Goal: Transaction & Acquisition: Download file/media

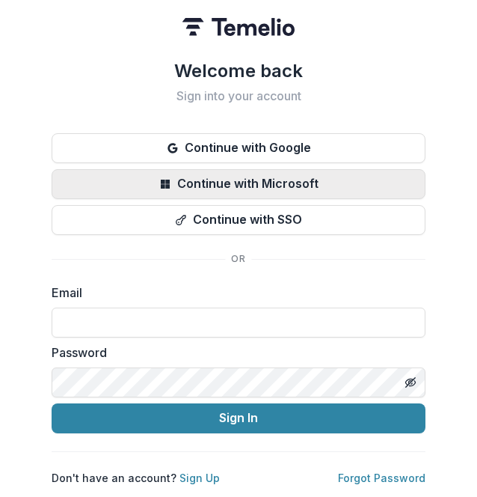
click at [175, 189] on button "Continue with Microsoft" at bounding box center [239, 184] width 374 height 30
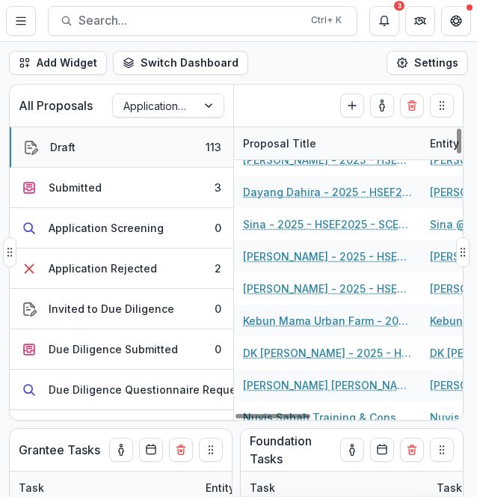
scroll to position [449, 0]
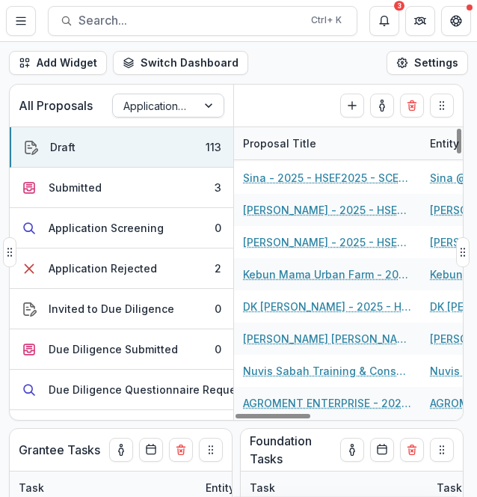
click at [215, 104] on div at bounding box center [210, 105] width 27 height 22
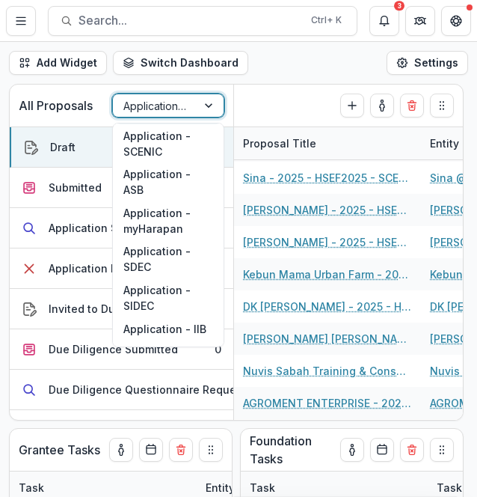
scroll to position [291, 0]
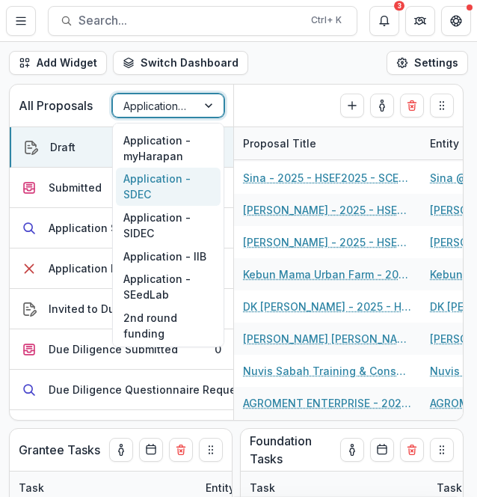
click at [154, 186] on div "Application - SDEC" at bounding box center [168, 187] width 105 height 39
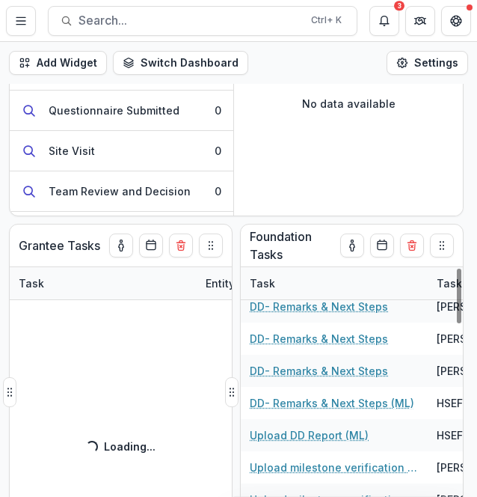
scroll to position [117, 0]
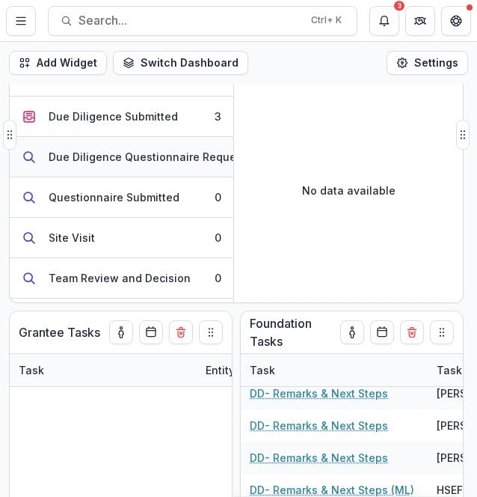
click at [91, 159] on div "Due Diligence Questionnaire Requested" at bounding box center [154, 157] width 211 height 16
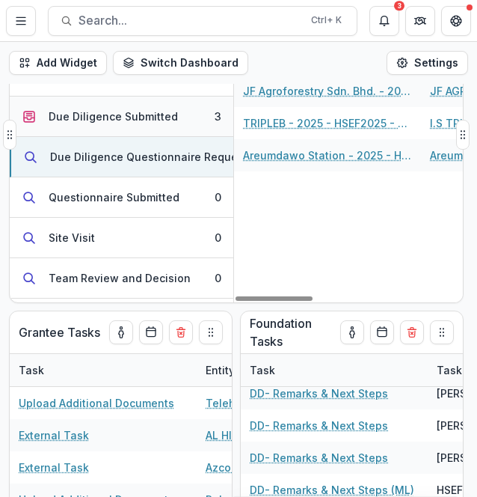
click at [161, 123] on button "Due Diligence Submitted 3" at bounding box center [122, 117] width 224 height 40
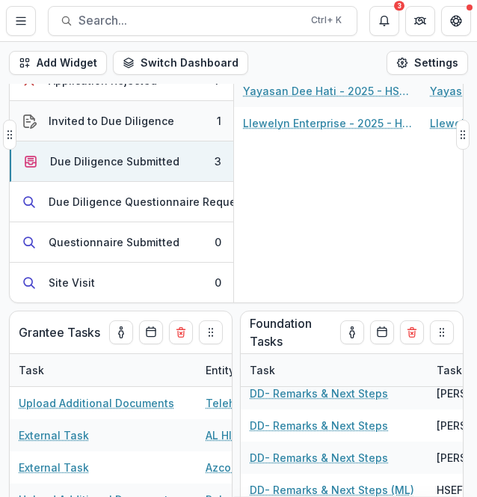
scroll to position [0, 0]
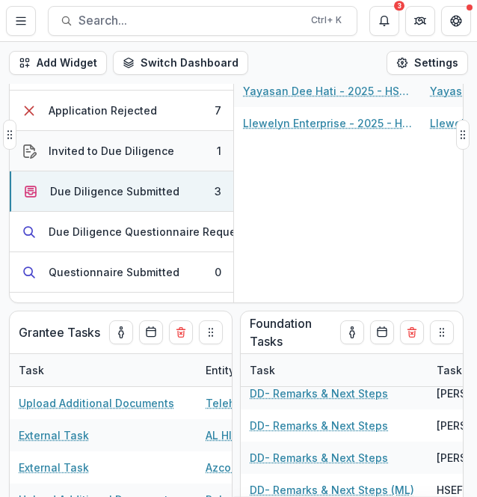
click at [170, 149] on button "Invited to Due Diligence 1" at bounding box center [122, 151] width 224 height 40
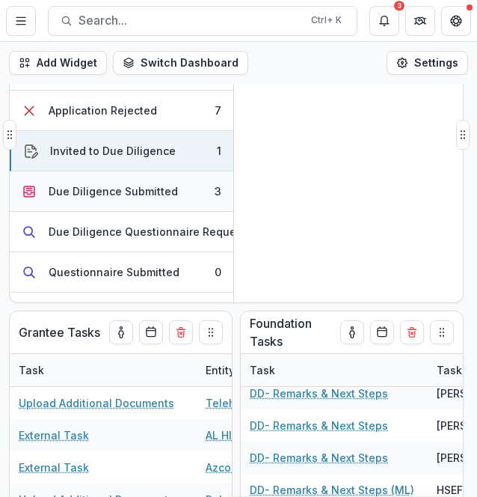
click at [175, 179] on button "Due Diligence Submitted 3" at bounding box center [122, 191] width 224 height 40
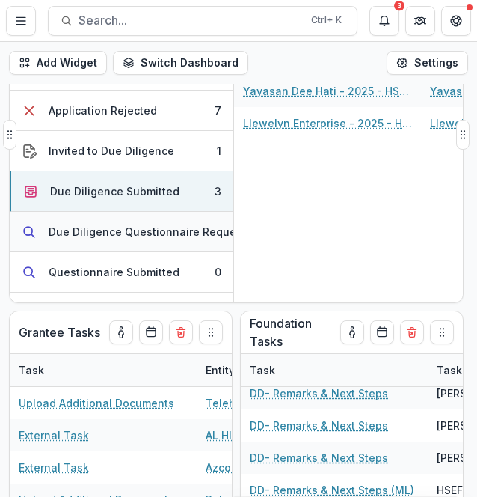
click at [178, 224] on div "Due Diligence Questionnaire Requested" at bounding box center [154, 232] width 211 height 16
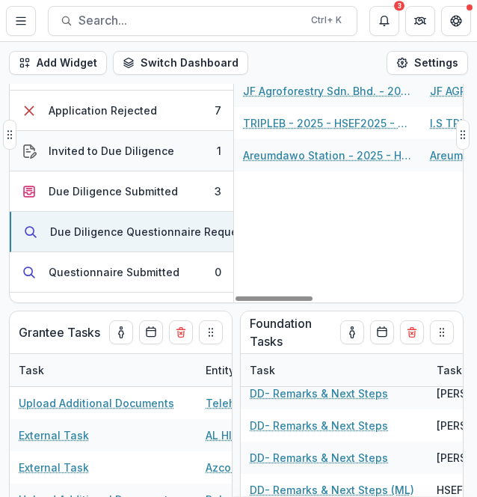
click at [144, 150] on div "Invited to Due Diligence" at bounding box center [112, 151] width 126 height 16
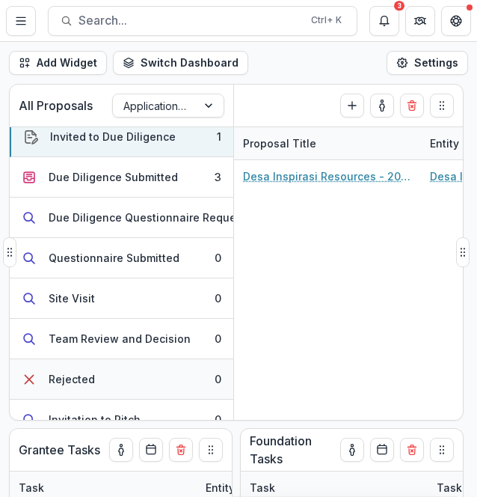
scroll to position [130, 0]
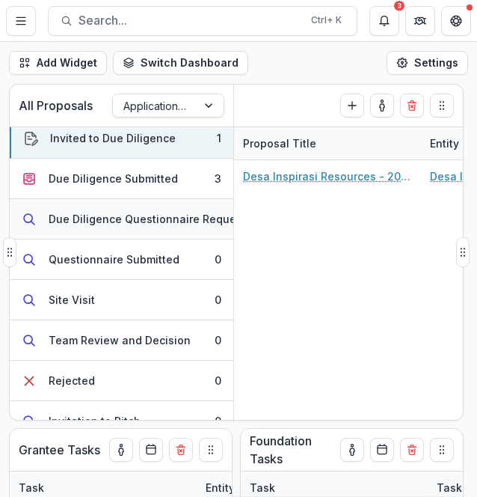
click at [171, 205] on button "Due Diligence Questionnaire Requested 4" at bounding box center [122, 219] width 224 height 40
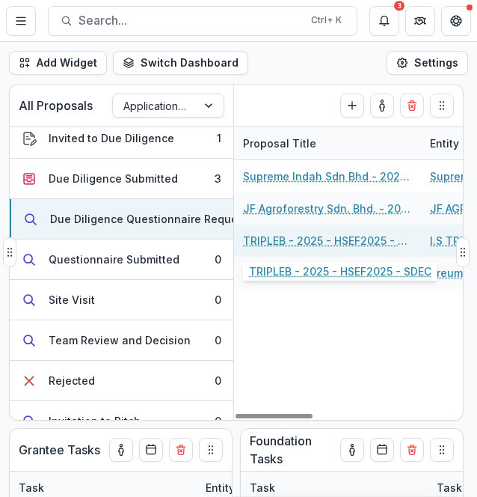
click at [276, 240] on link "TRIPLEB - 2025 - HSEF2025 - SDEC" at bounding box center [327, 241] width 169 height 16
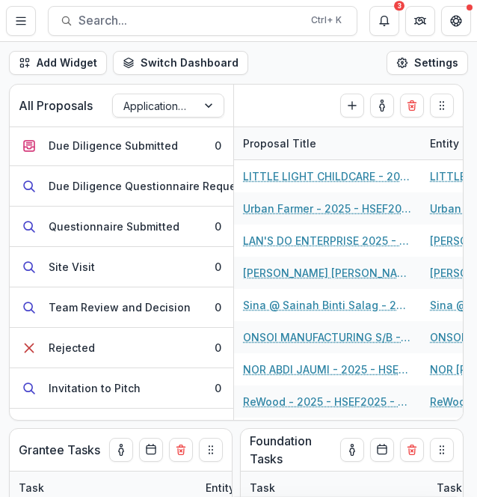
scroll to position [150, 0]
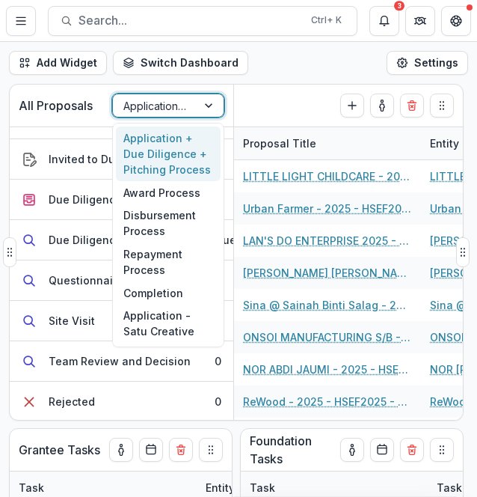
click at [127, 101] on div at bounding box center [154, 106] width 63 height 19
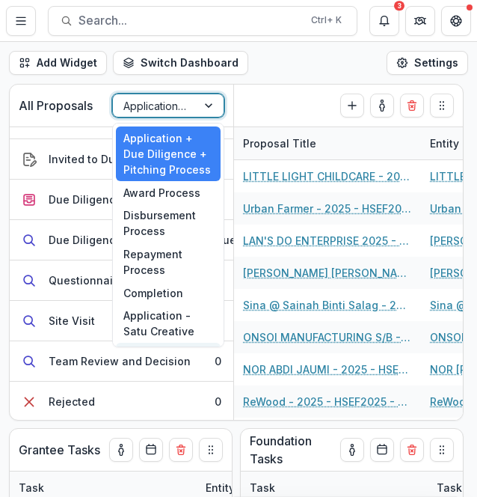
scroll to position [291, 0]
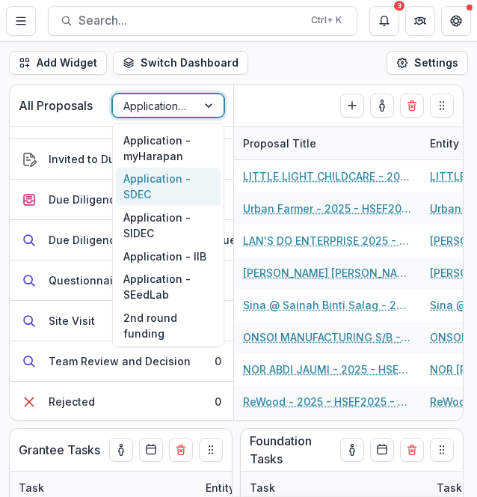
click at [157, 188] on div "Application - SDEC" at bounding box center [168, 187] width 105 height 39
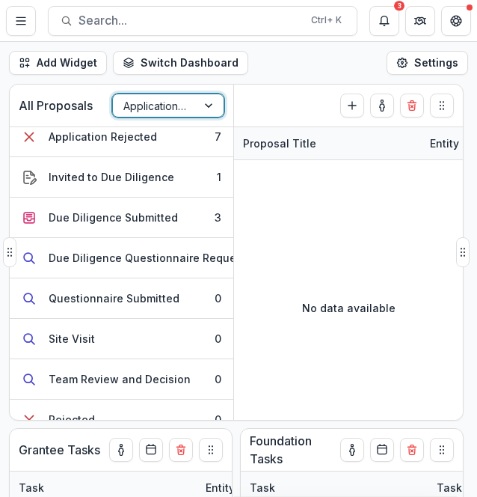
scroll to position [55, 0]
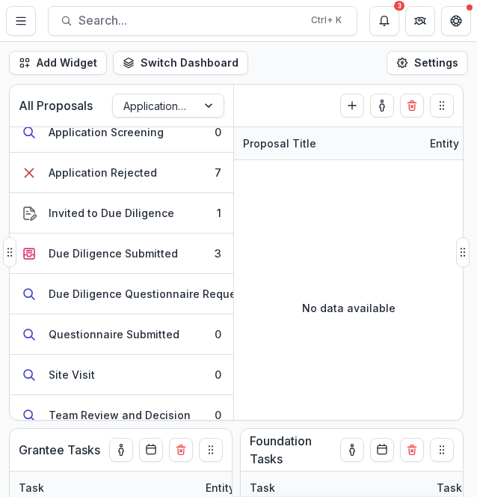
drag, startPoint x: 126, startPoint y: 420, endPoint x: 192, endPoint y: 415, distance: 66.0
click at [192, 415] on div "All Proposals Application - SDEC Submitted ( 0 ) Create Proposal Submitted 0 Ap…" at bounding box center [236, 252] width 455 height 337
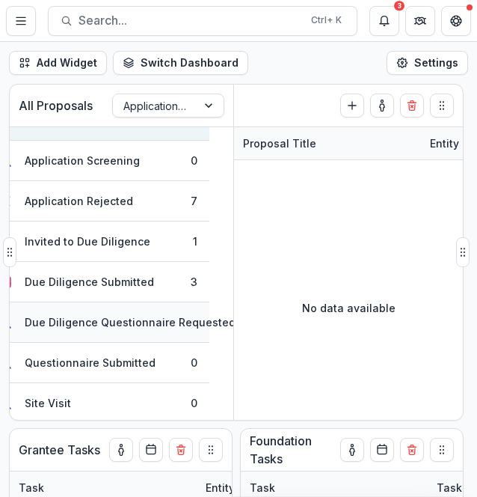
scroll to position [0, 24]
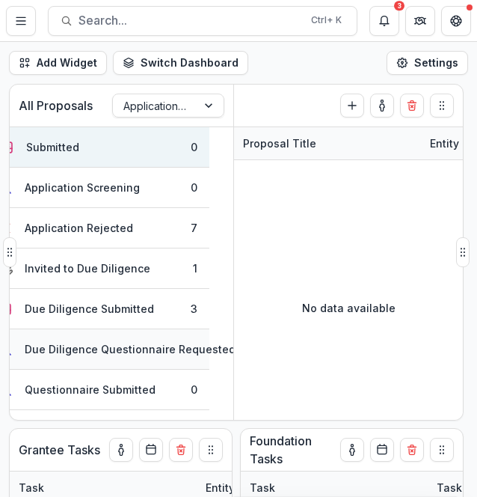
click at [181, 334] on button "Due Diligence Questionnaire Requested 4" at bounding box center [98, 349] width 224 height 40
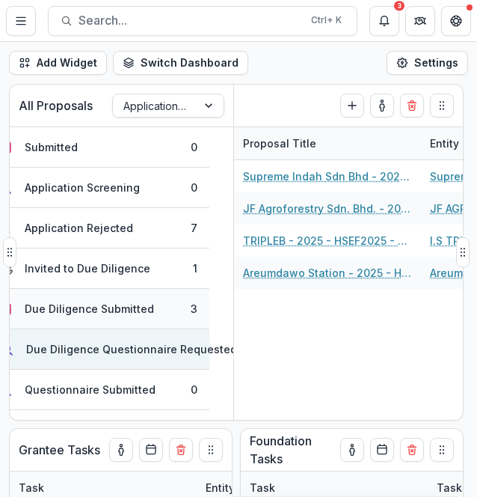
click at [153, 305] on button "Due Diligence Submitted 3" at bounding box center [98, 309] width 224 height 40
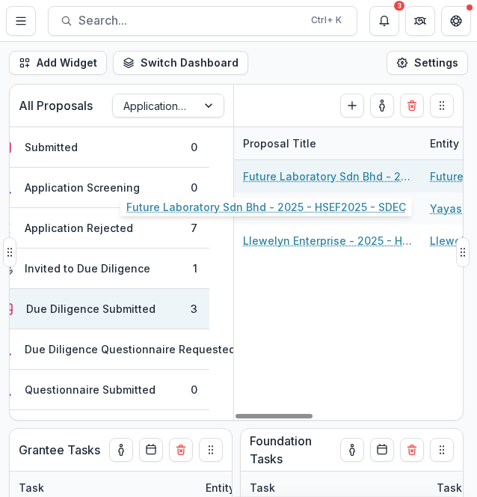
click at [286, 171] on link "Future Laboratory Sdn Bhd - 2025 - HSEF2025 - SDEC" at bounding box center [327, 176] width 169 height 16
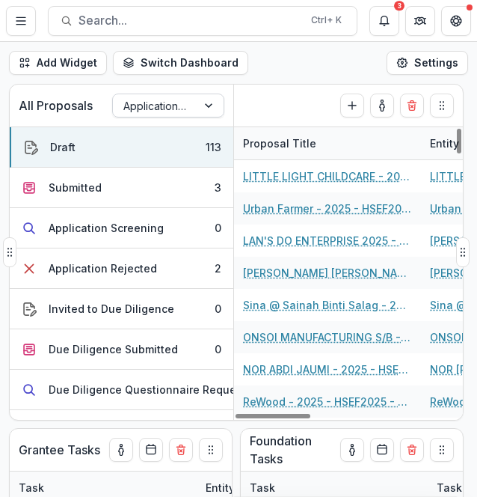
click at [174, 109] on div at bounding box center [154, 106] width 63 height 19
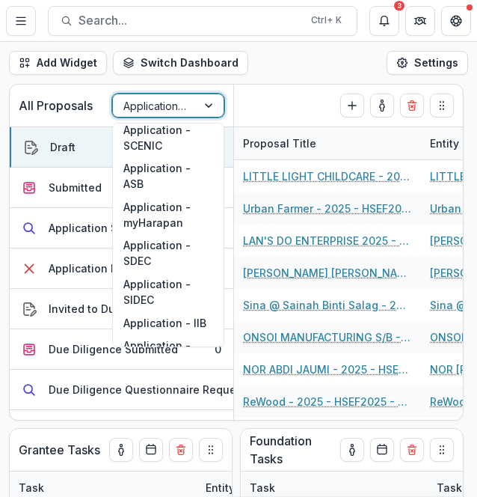
scroll to position [291, 0]
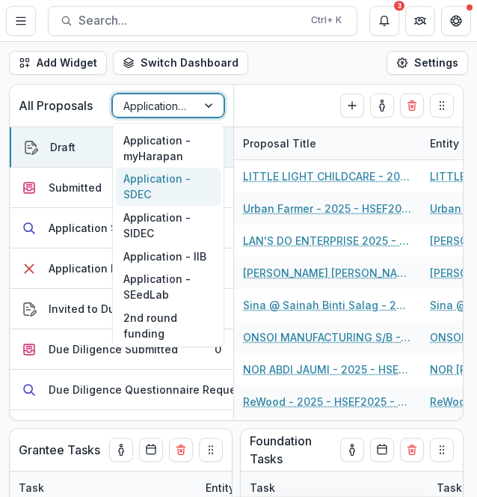
click at [167, 185] on div "Application - SDEC" at bounding box center [168, 187] width 105 height 39
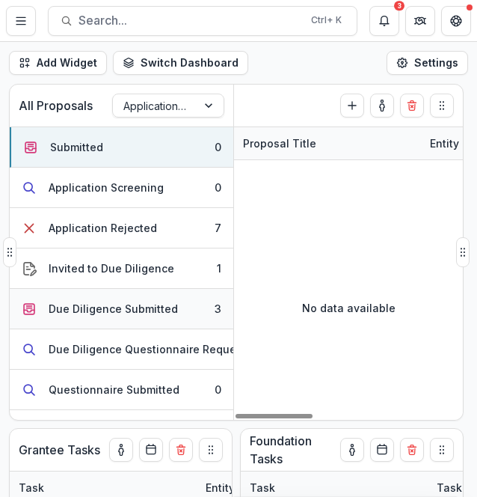
click at [151, 308] on div "Due Diligence Submitted" at bounding box center [113, 309] width 129 height 16
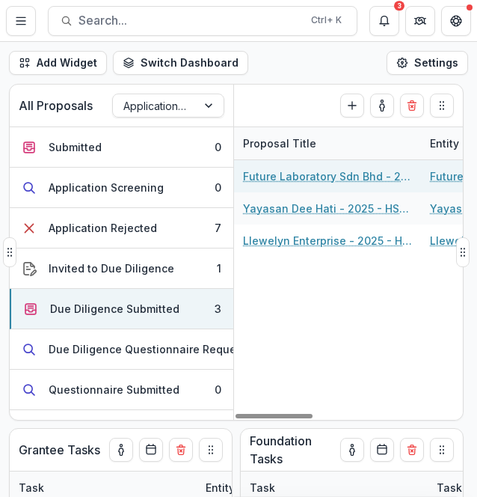
click at [340, 180] on link "Future Laboratory Sdn Bhd - 2025 - HSEF2025 - SDEC" at bounding box center [327, 176] width 169 height 16
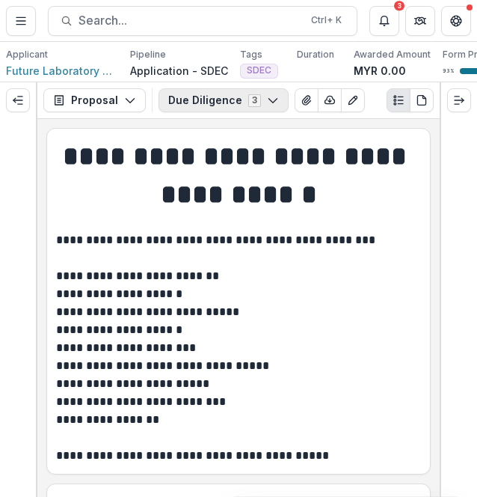
click at [267, 106] on icon "button" at bounding box center [273, 100] width 12 height 12
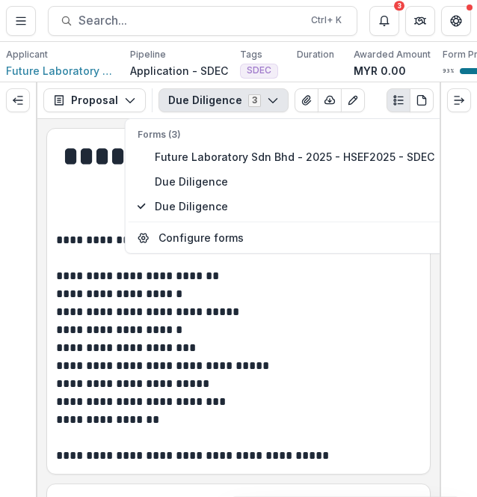
click at [267, 106] on icon "button" at bounding box center [273, 100] width 12 height 12
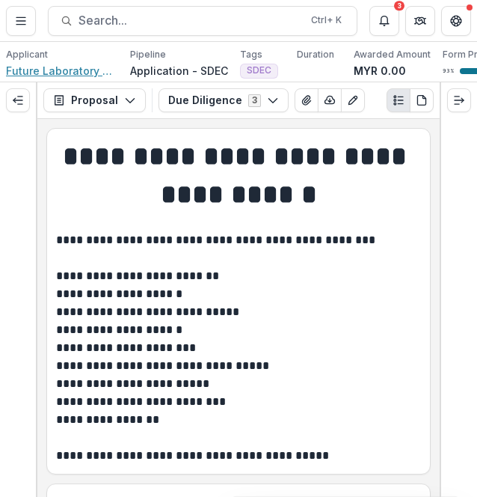
click at [104, 71] on span "Future Laboratory Sdn Bhd" at bounding box center [62, 71] width 112 height 16
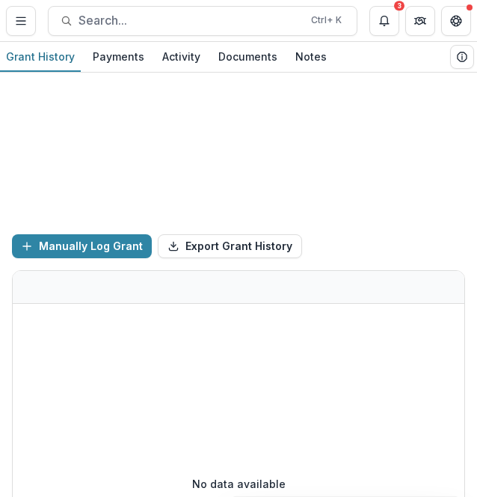
scroll to position [103, 0]
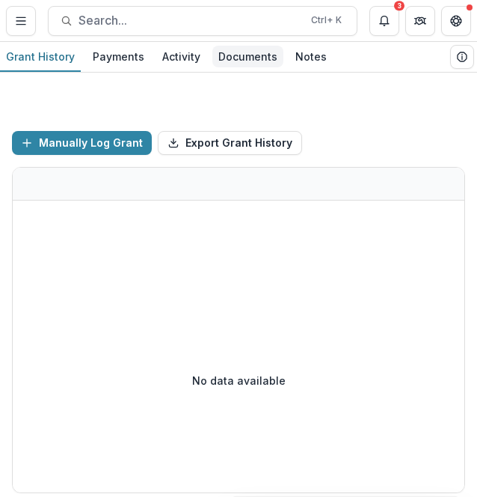
click at [234, 56] on div "Documents" at bounding box center [248, 57] width 71 height 22
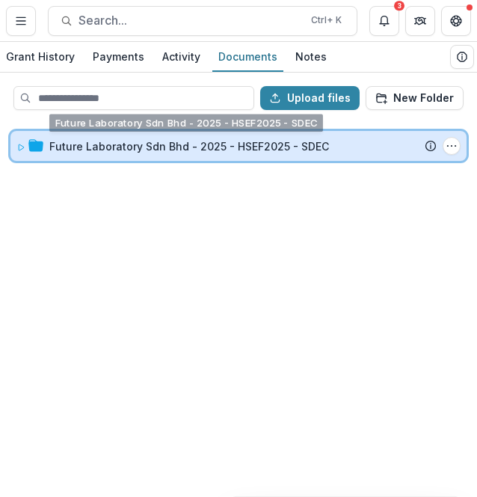
click at [217, 155] on div "Future Laboratory Sdn Bhd - 2025 - HSEF2025 - SDEC Submission Temelio Proposal …" at bounding box center [238, 146] width 456 height 30
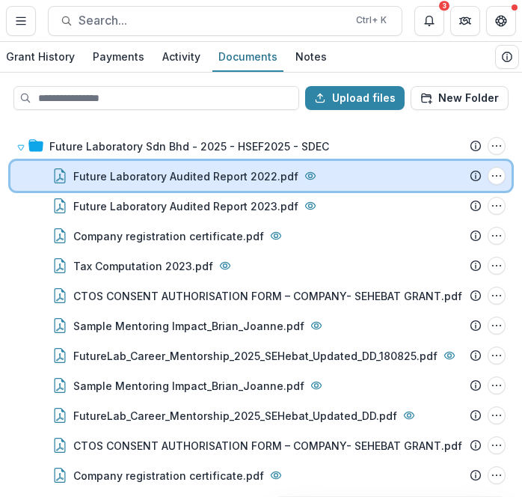
click at [33, 170] on div "Future Laboratory Audited Report 2022.pdf File Options Download Rename Delete" at bounding box center [260, 176] width 501 height 30
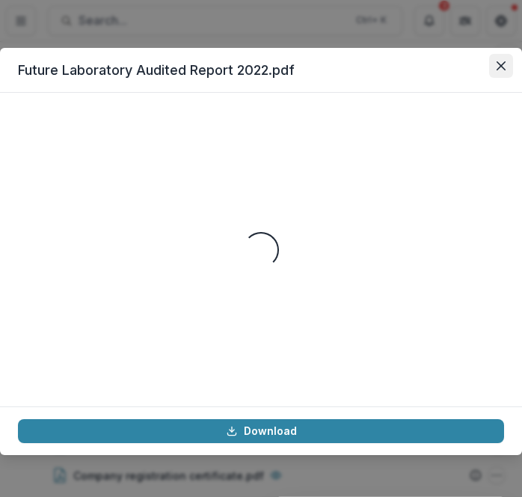
click at [477, 64] on button "Close" at bounding box center [501, 66] width 24 height 24
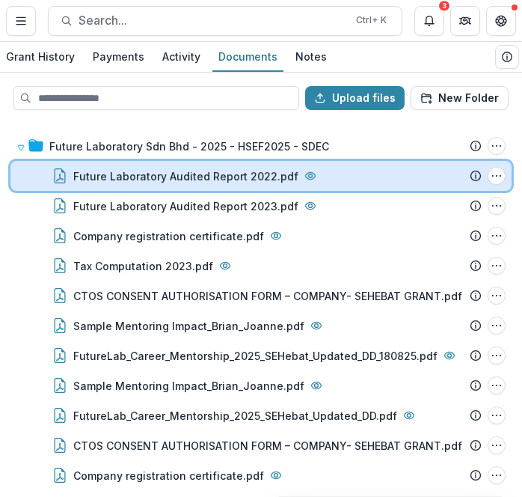
click at [54, 177] on icon at bounding box center [59, 175] width 15 height 15
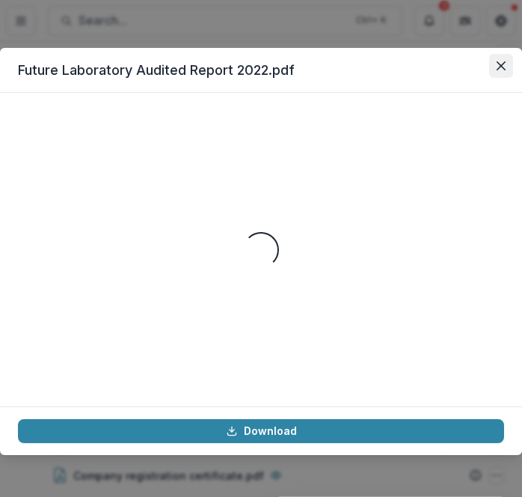
click at [477, 65] on icon "Close" at bounding box center [501, 65] width 9 height 9
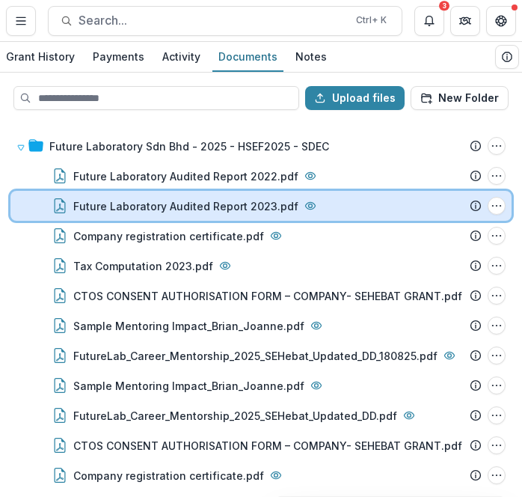
click at [349, 207] on div "Future Laboratory Audited Report 2023.pdf" at bounding box center [268, 206] width 391 height 16
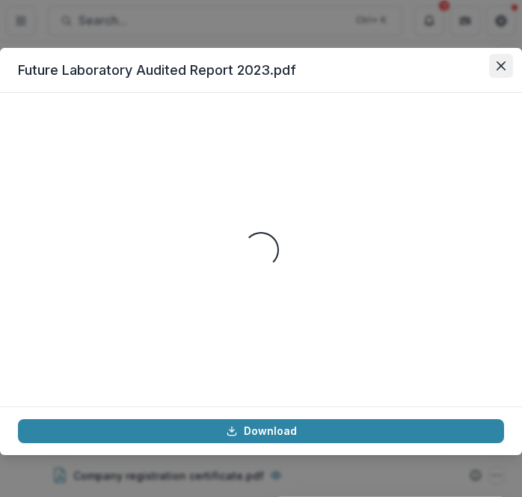
click at [477, 70] on button "Close" at bounding box center [501, 66] width 24 height 24
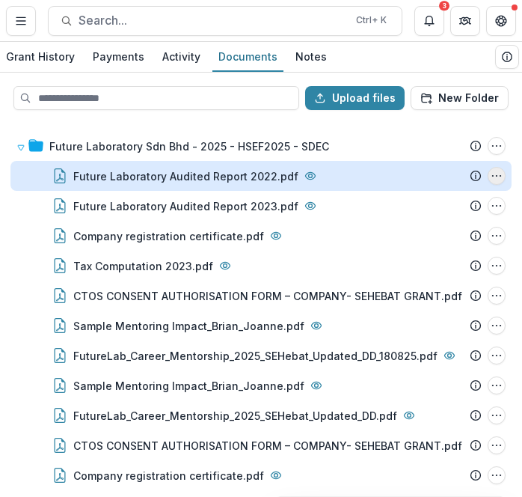
click at [477, 177] on icon "Future Laboratory Audited Report 2022.pdf Options" at bounding box center [497, 176] width 12 height 12
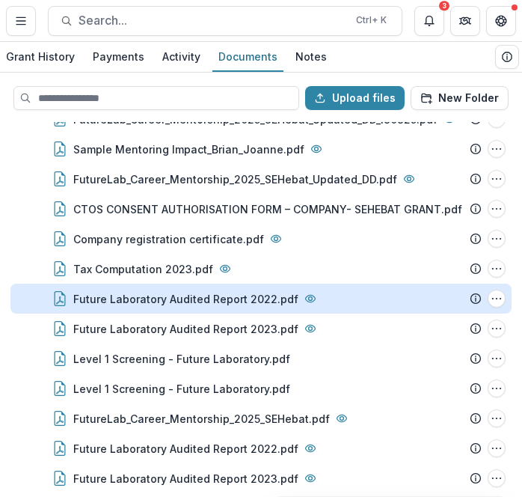
scroll to position [272, 0]
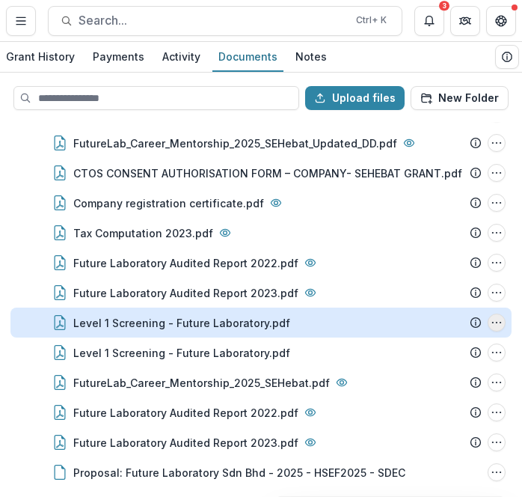
click at [477, 326] on icon "Level 1 Screening - Future Laboratory.pdf Options" at bounding box center [497, 323] width 12 height 12
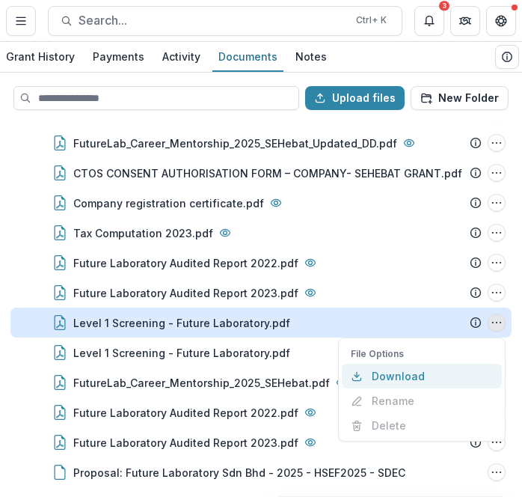
click at [438, 378] on button "Download" at bounding box center [422, 376] width 160 height 25
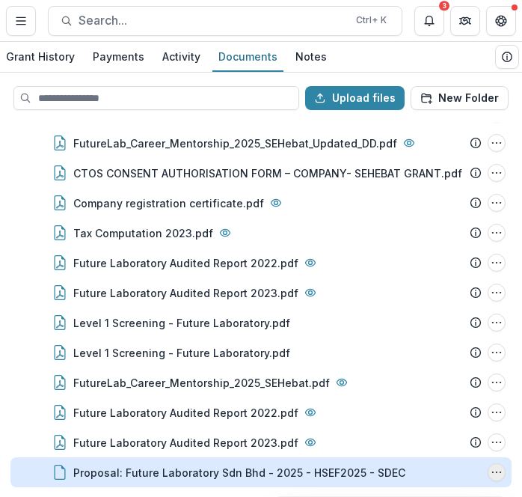
click at [477, 474] on button "Proposal: Future Laboratory Sdn Bhd - 2025 - HSEF2025 - SDEC Options" at bounding box center [497, 472] width 18 height 18
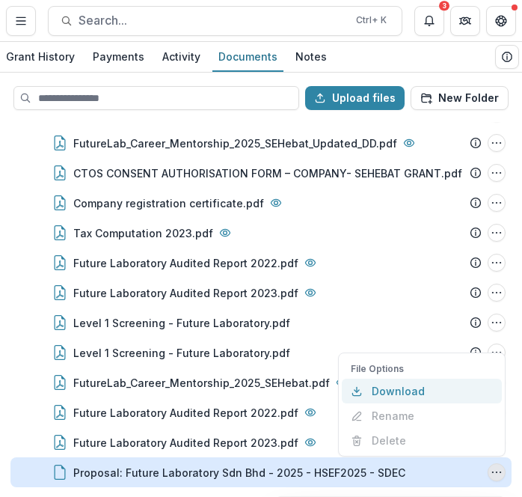
click at [394, 403] on button "Download" at bounding box center [422, 391] width 160 height 25
